Goal: Information Seeking & Learning: Learn about a topic

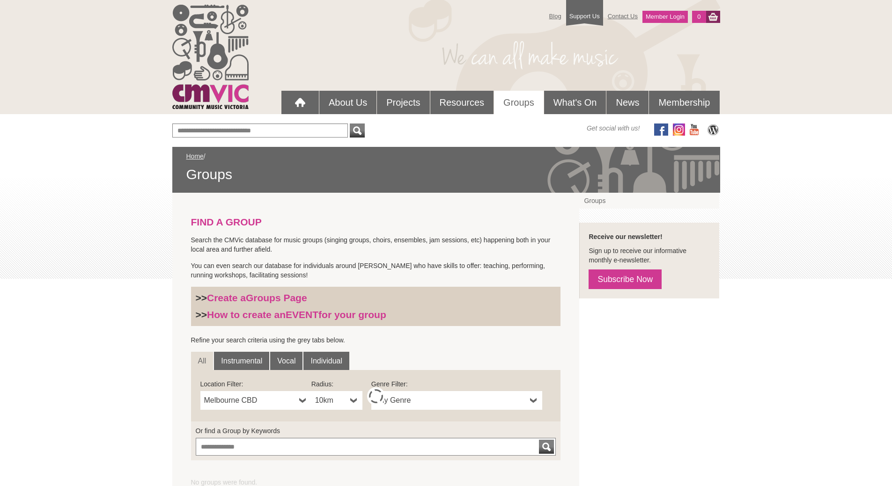
scroll to position [47, 0]
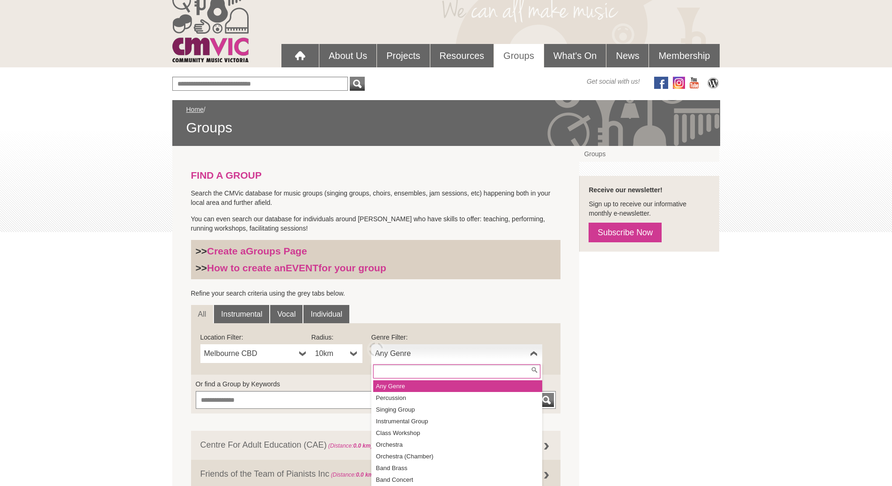
click at [453, 354] on span "Any Genre" at bounding box center [450, 353] width 151 height 11
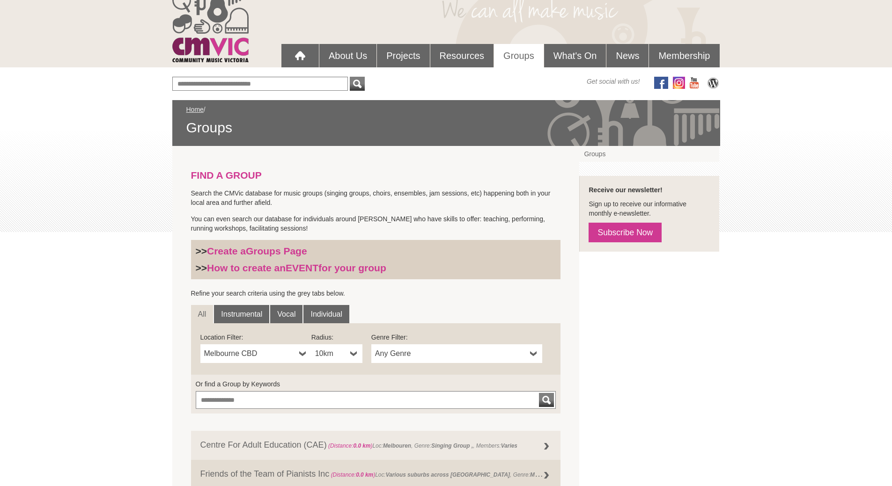
click at [446, 358] on span "Any Genre" at bounding box center [450, 353] width 151 height 11
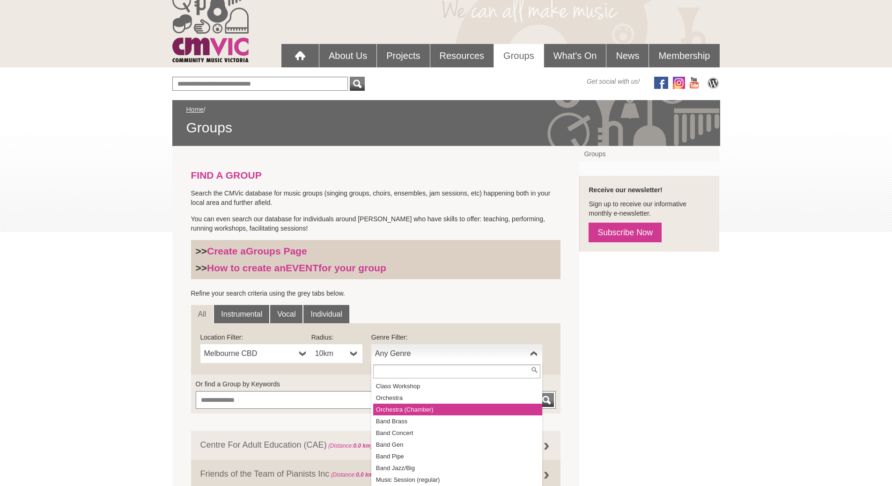
click at [449, 413] on li "Orchestra (Chamber)" at bounding box center [457, 410] width 169 height 12
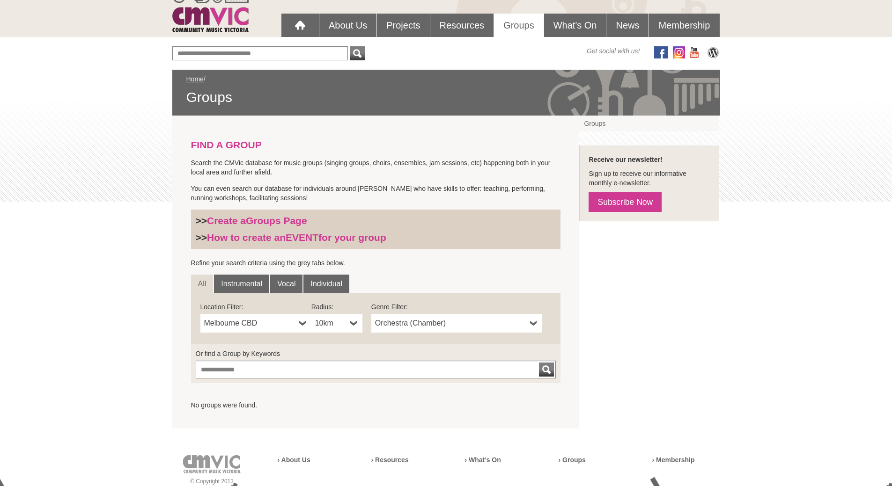
scroll to position [94, 0]
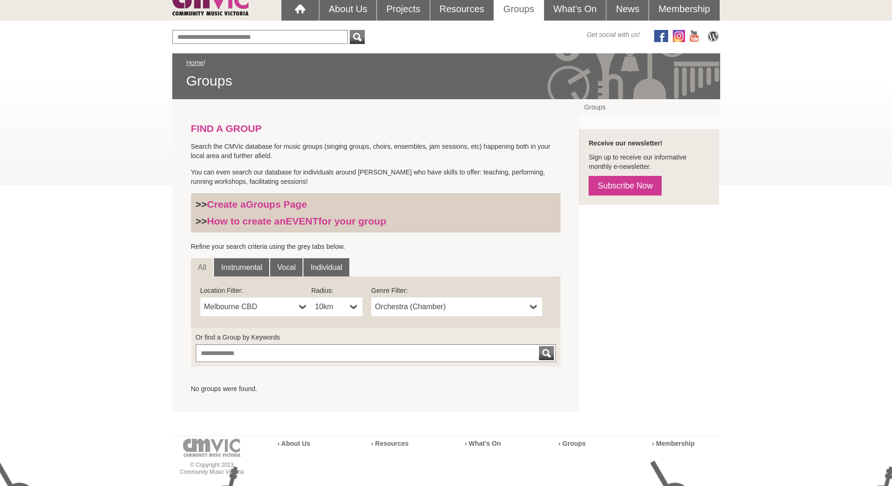
click at [351, 301] on b at bounding box center [353, 307] width 7 height 19
click at [342, 375] on li "50km" at bounding box center [337, 375] width 49 height 12
click at [422, 306] on span "Orchestra (Chamber)" at bounding box center [450, 306] width 151 height 11
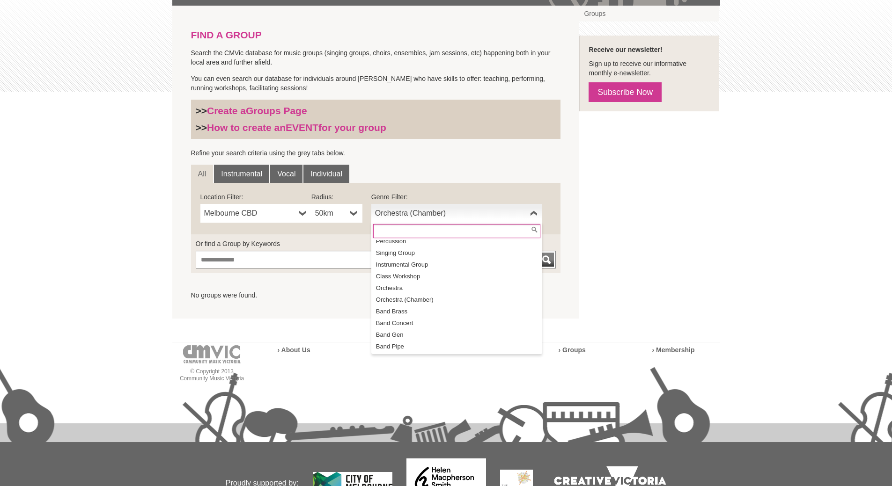
scroll to position [0, 0]
click at [276, 170] on link "Vocal" at bounding box center [286, 174] width 32 height 19
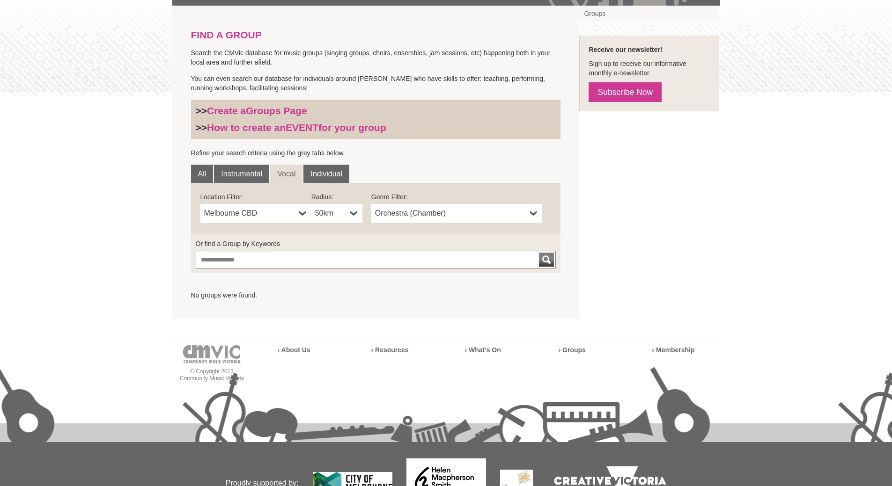
click at [435, 218] on span "Orchestra (Chamber)" at bounding box center [450, 213] width 151 height 11
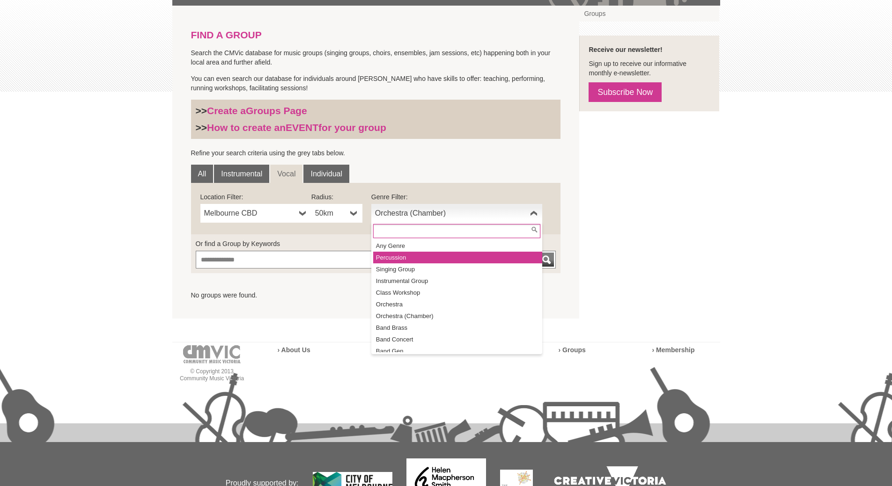
scroll to position [47, 0]
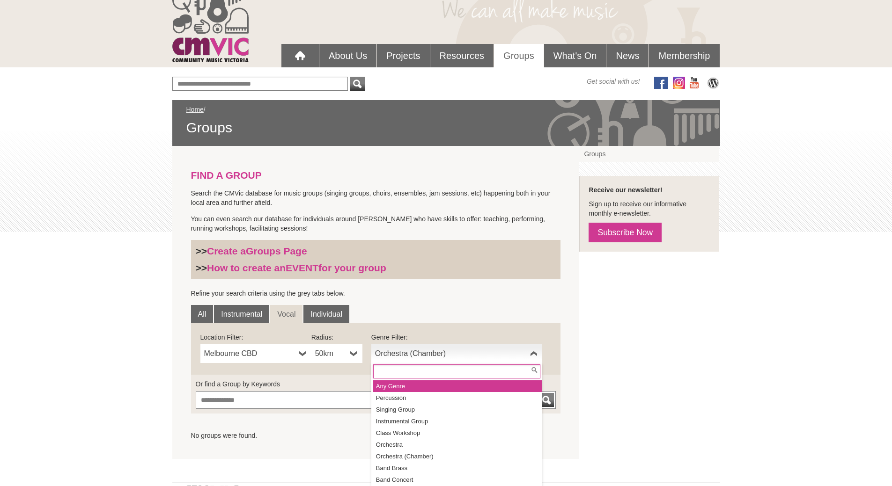
click at [417, 385] on li "Any Genre" at bounding box center [457, 387] width 169 height 12
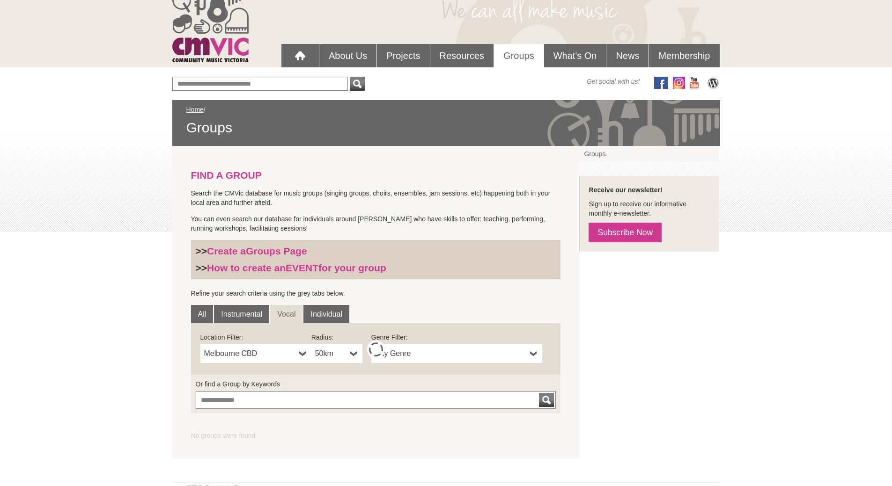
click at [338, 355] on span "50km" at bounding box center [330, 353] width 31 height 11
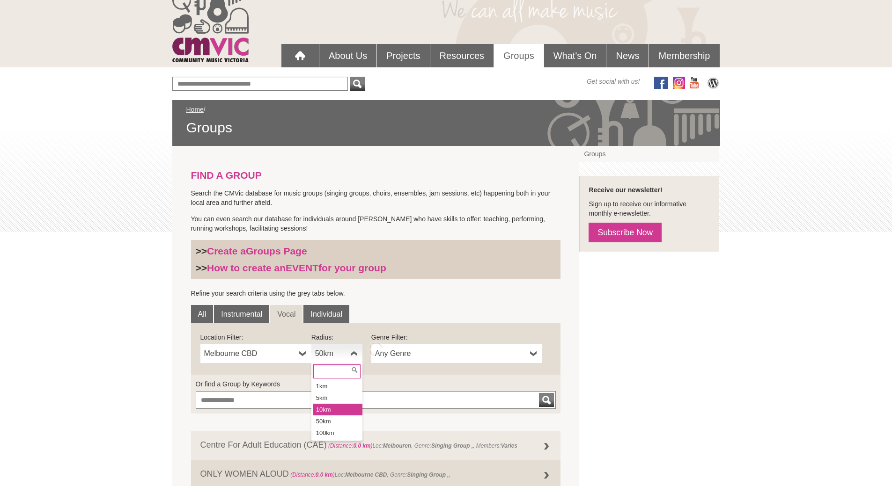
click at [344, 407] on li "10km" at bounding box center [337, 410] width 49 height 12
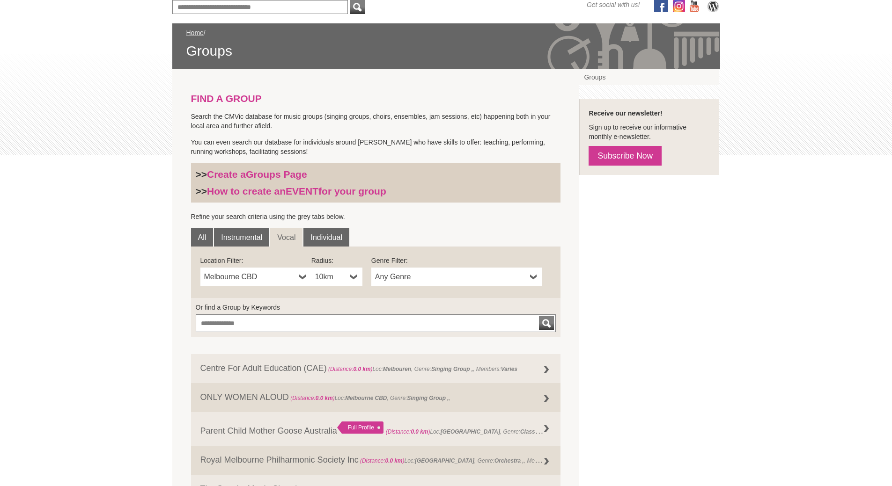
scroll to position [187, 0]
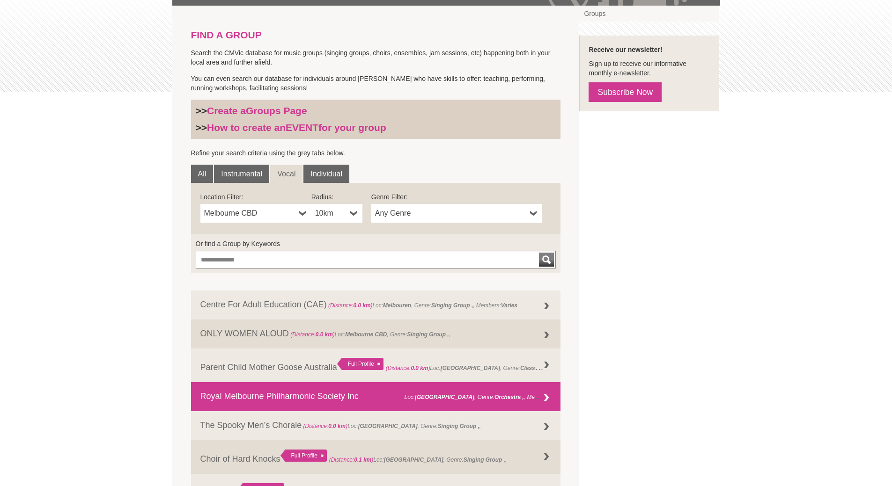
click at [253, 400] on link "Royal Melbourne Philharmonic Society Inc (Distance: 0.0 km ) Loc: Melbourne , G…" at bounding box center [376, 396] width 370 height 29
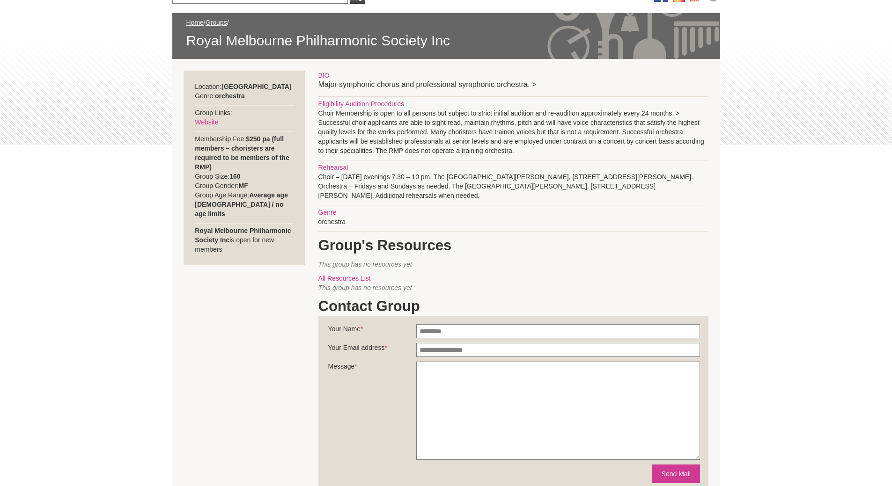
scroll to position [47, 0]
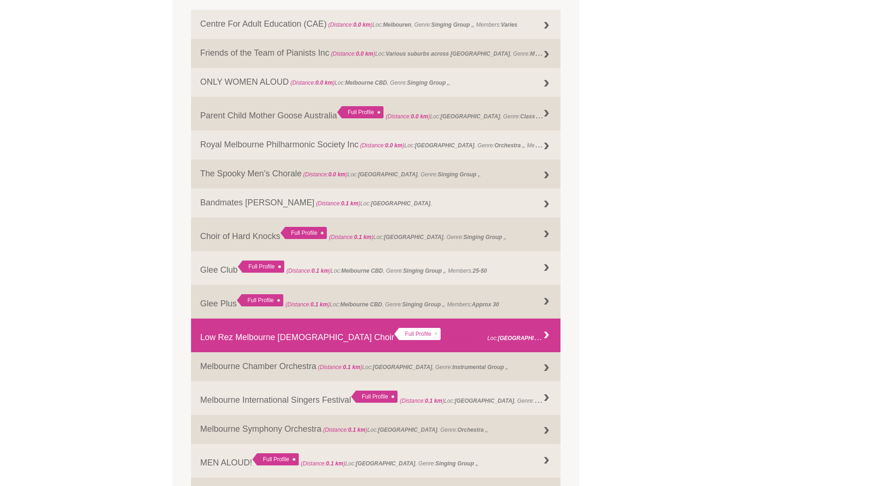
scroll to position [515, 0]
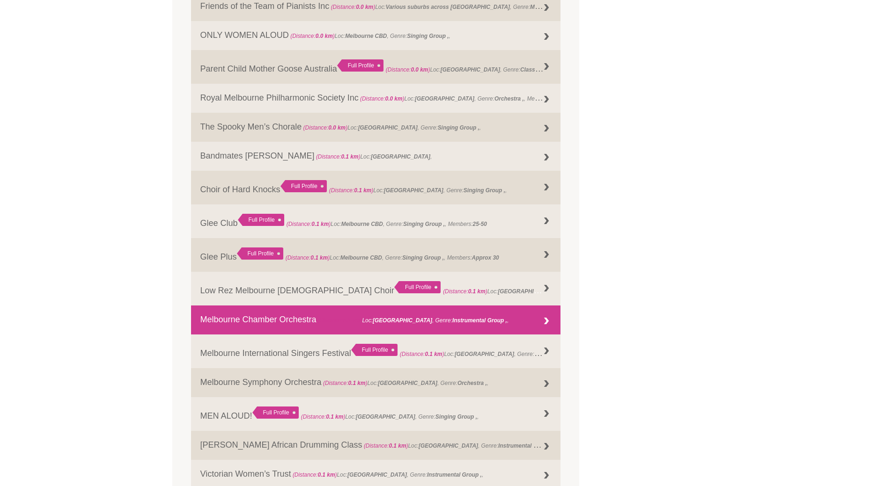
click at [405, 319] on strong "[GEOGRAPHIC_DATA]" at bounding box center [402, 320] width 59 height 7
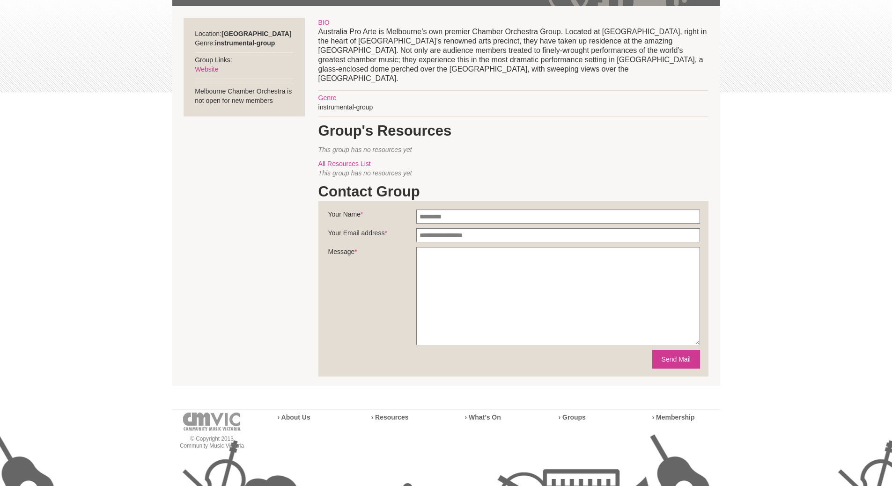
scroll to position [187, 0]
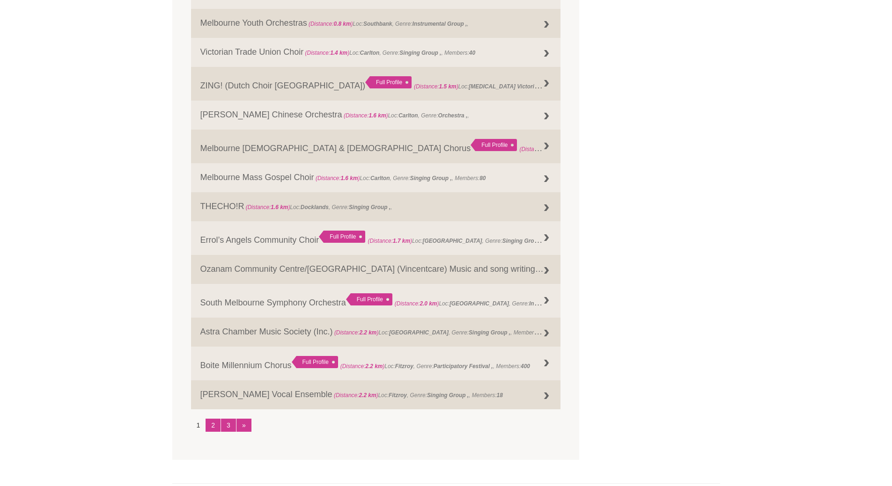
scroll to position [996, 0]
click at [213, 426] on link "2" at bounding box center [213, 425] width 15 height 13
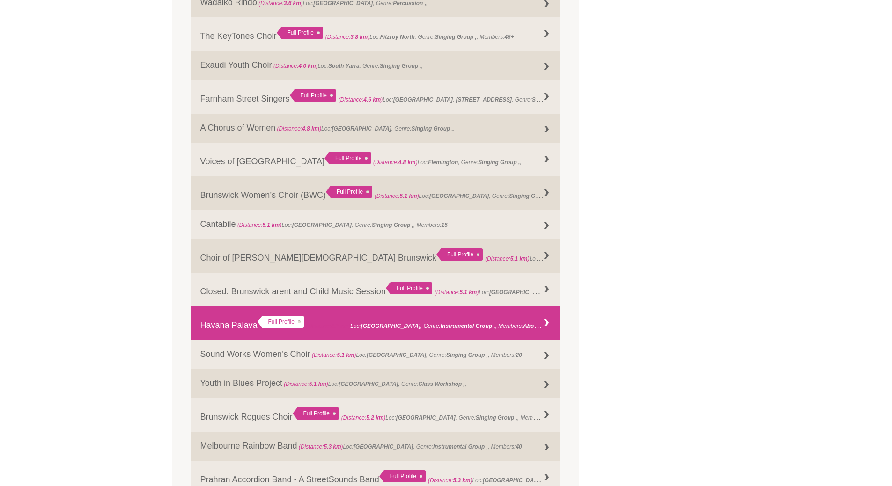
scroll to position [809, 0]
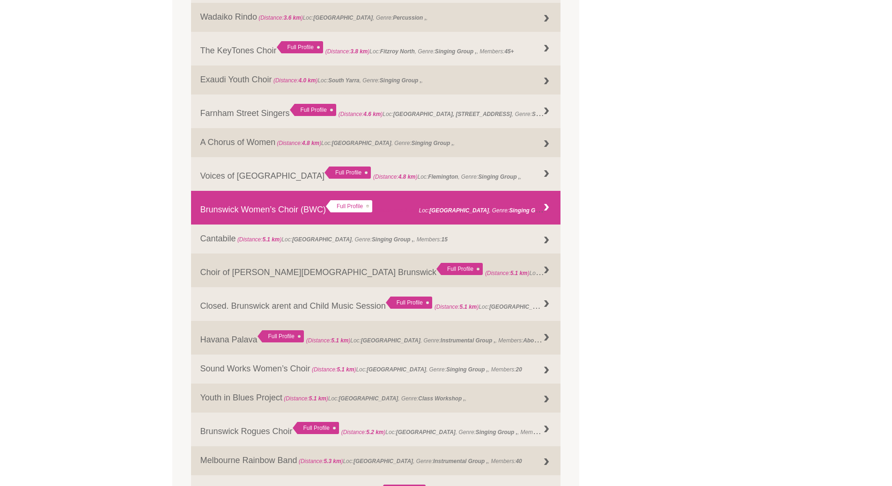
click at [224, 207] on link "Brunswick Women’s Choir (BWC) Full Profile (Distance: 5.1 km ) Loc: Brunswick ,…" at bounding box center [376, 208] width 370 height 34
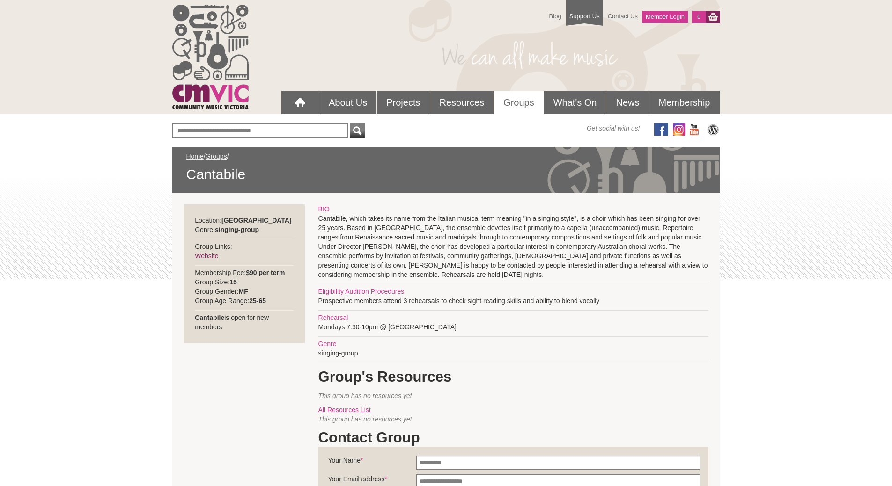
click at [209, 254] on link "Website" at bounding box center [206, 255] width 23 height 7
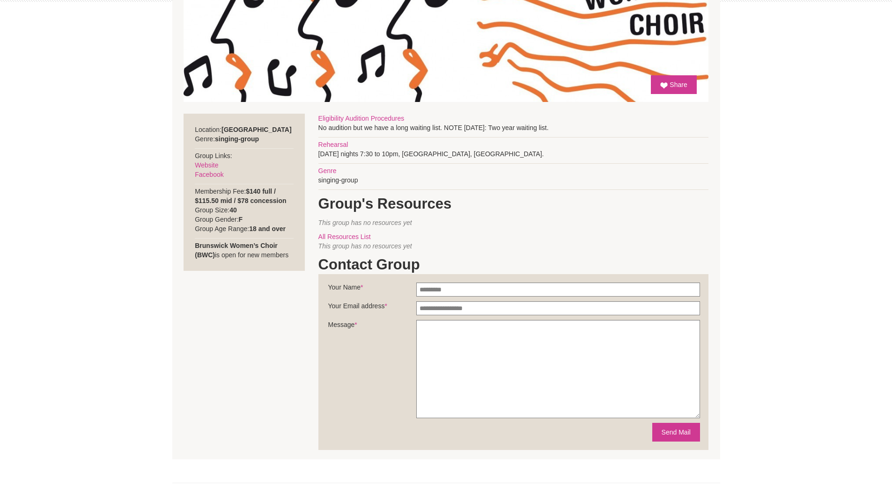
scroll to position [281, 0]
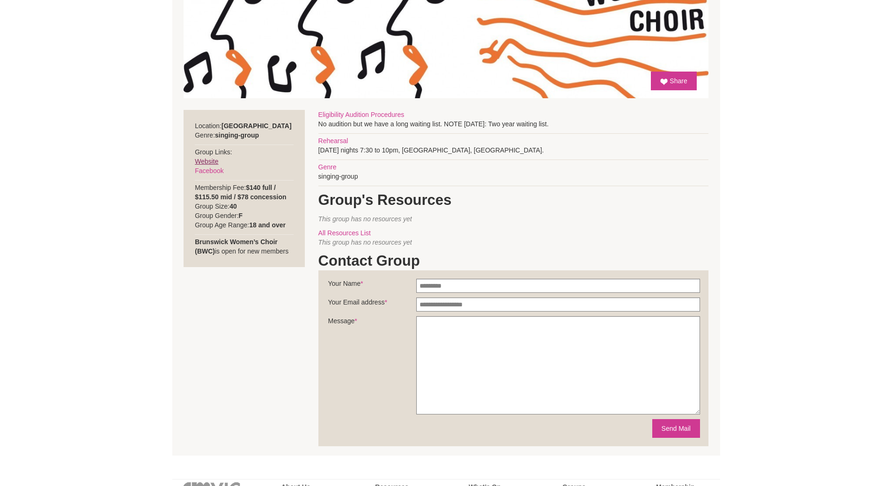
click at [208, 162] on link "Website" at bounding box center [206, 161] width 23 height 7
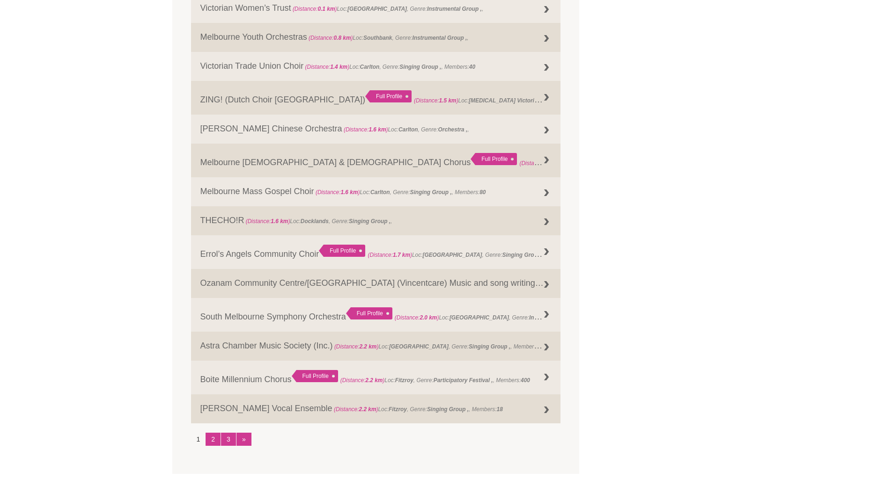
scroll to position [996, 0]
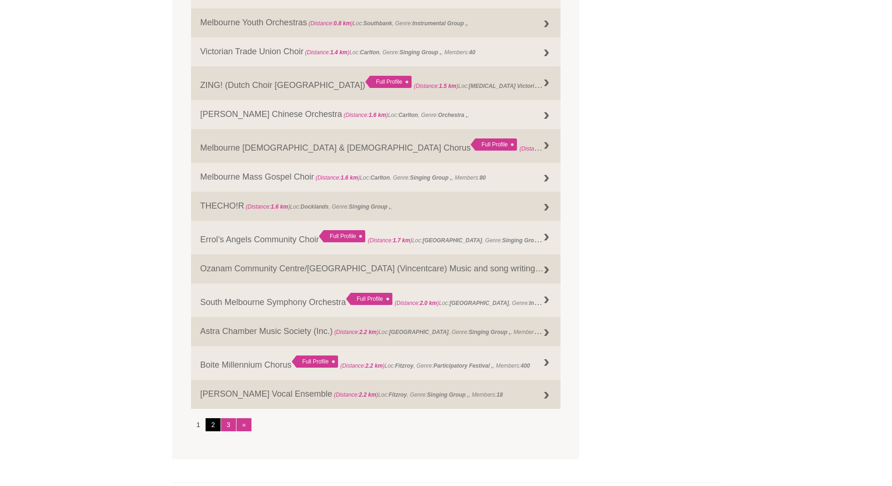
click at [214, 422] on link "2" at bounding box center [213, 425] width 15 height 13
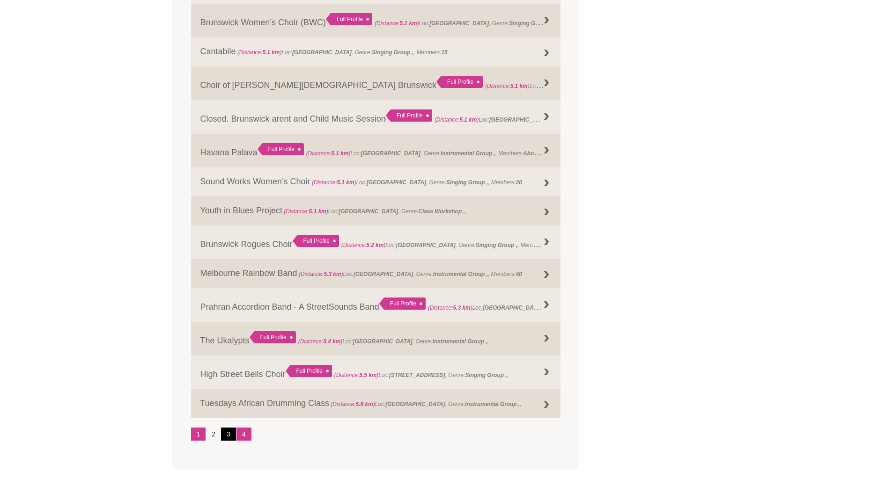
click at [225, 433] on link "3" at bounding box center [228, 434] width 15 height 13
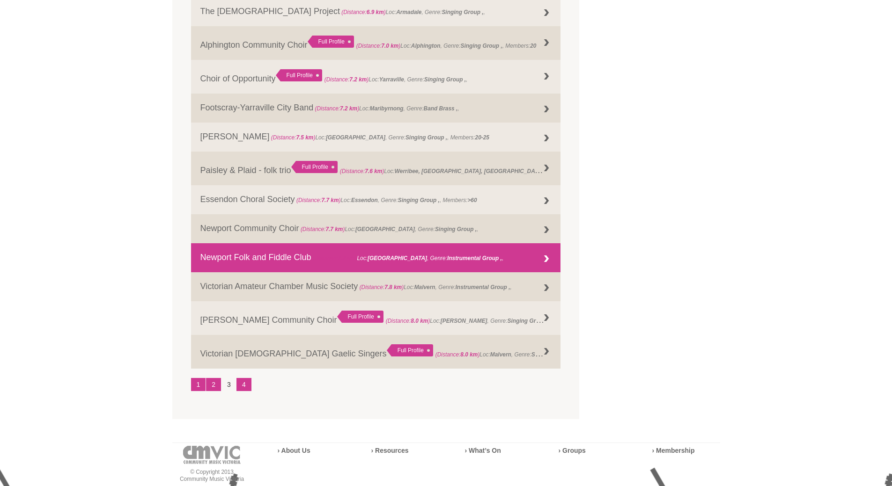
scroll to position [1183, 0]
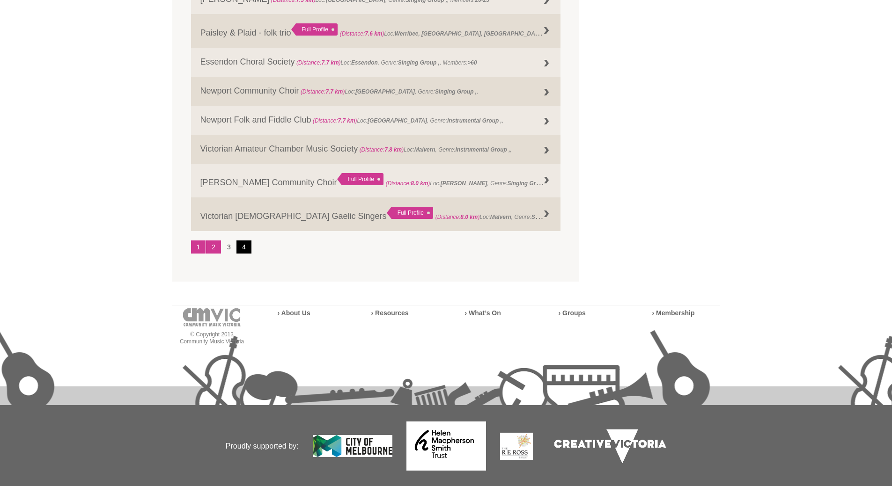
click at [246, 245] on link "4" at bounding box center [243, 247] width 15 height 13
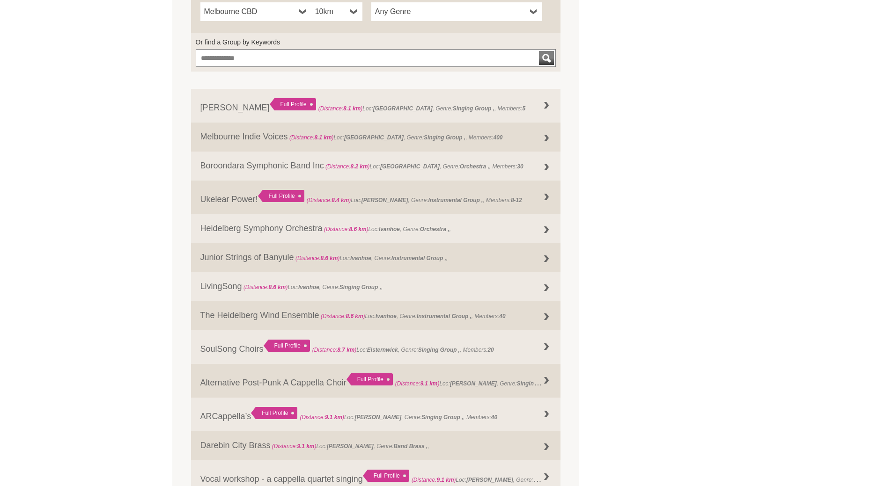
scroll to position [366, 0]
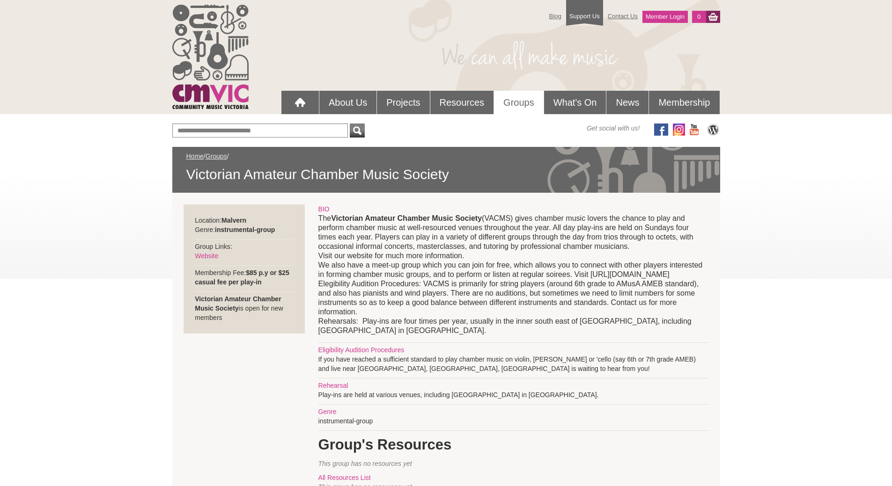
click at [206, 250] on div "Location: [GEOGRAPHIC_DATA] Genre: instrumental-group Group Links: Website Memb…" at bounding box center [244, 269] width 121 height 129
click at [207, 254] on link "Website" at bounding box center [206, 255] width 23 height 7
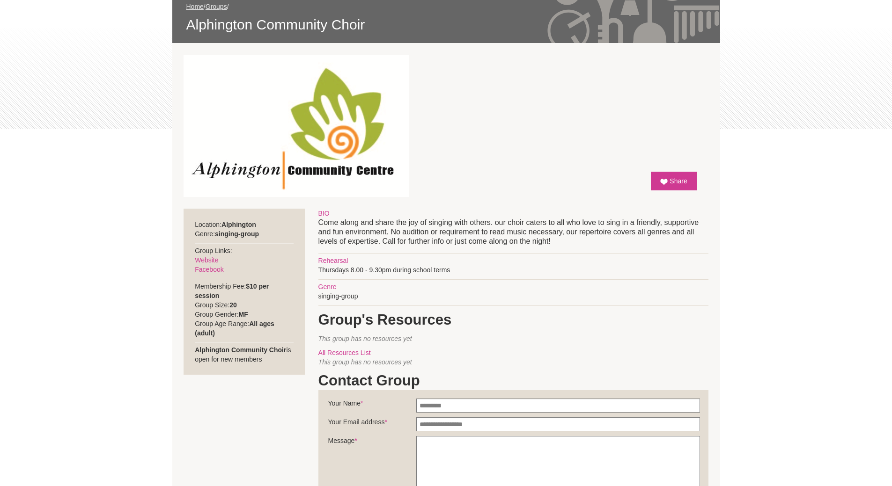
scroll to position [187, 0]
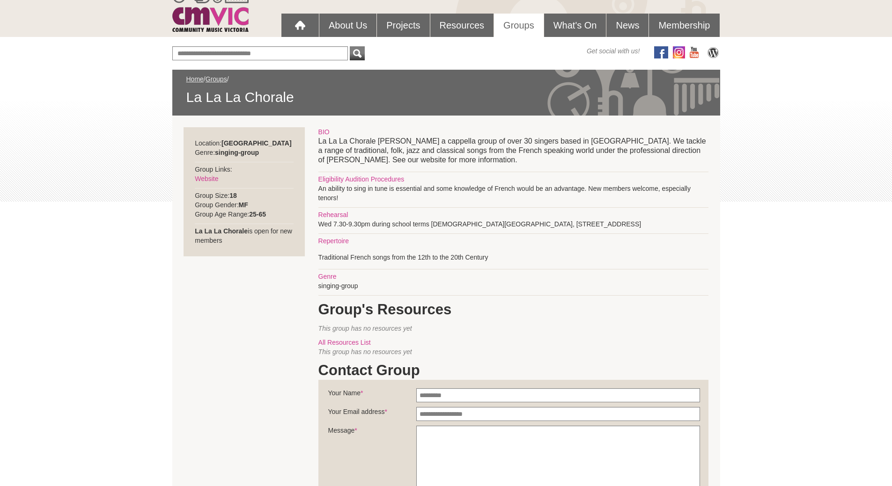
scroll to position [94, 0]
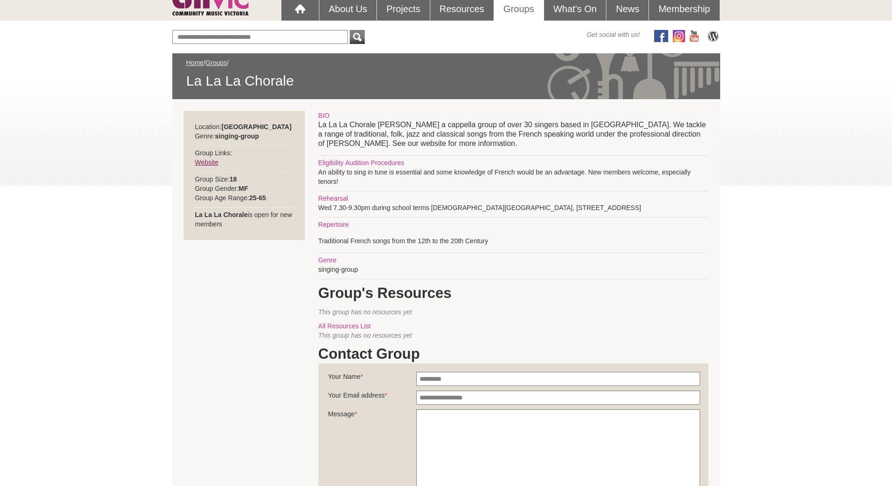
click at [206, 159] on link "Website" at bounding box center [206, 162] width 23 height 7
